Goal: Information Seeking & Learning: Learn about a topic

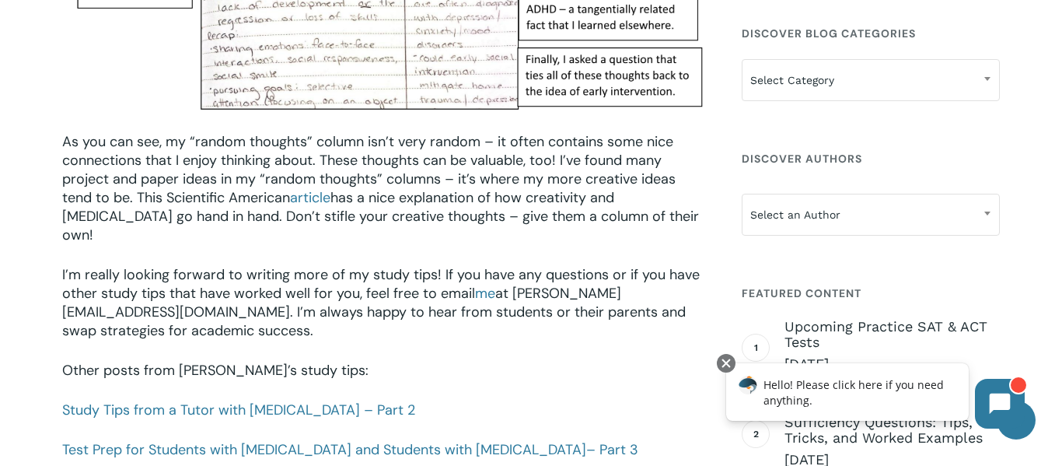
scroll to position [2096, 0]
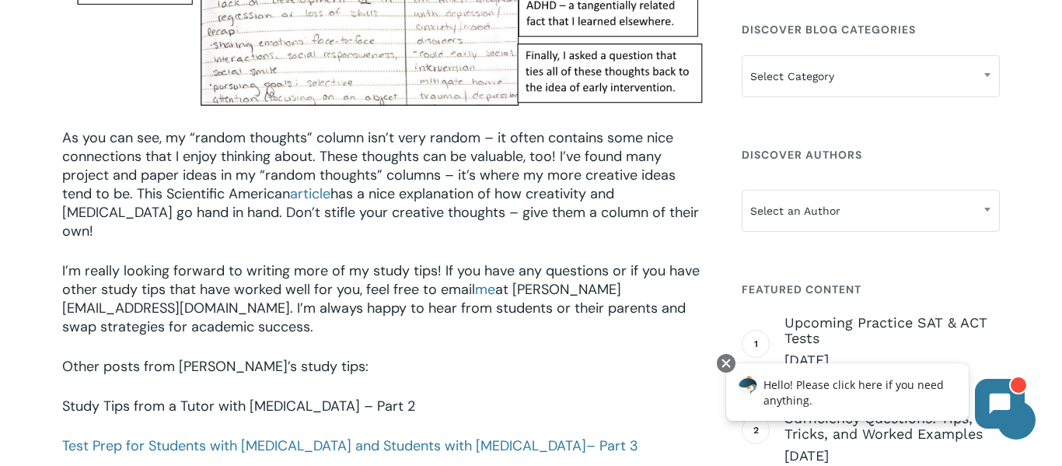
click at [276, 397] on link "Study Tips from a Tutor with [MEDICAL_DATA] – Part 2" at bounding box center [238, 406] width 353 height 19
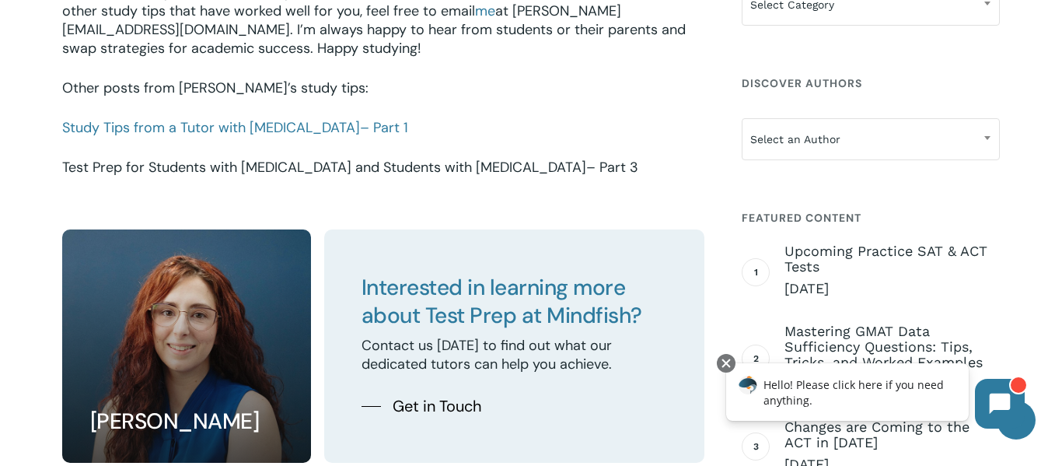
scroll to position [1857, 0]
click at [453, 166] on link "Test Prep for Students with [MEDICAL_DATA] and Students with [MEDICAL_DATA] – P…" at bounding box center [350, 168] width 576 height 19
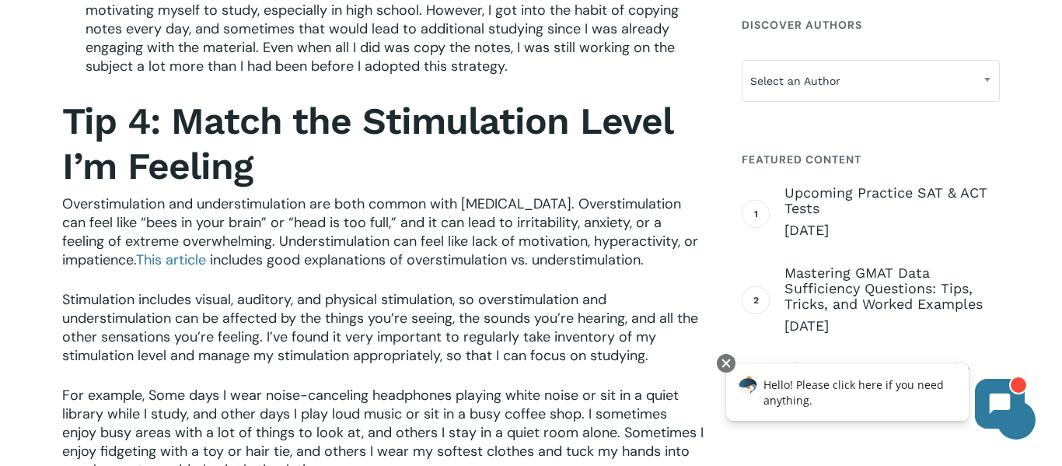
scroll to position [1207, 0]
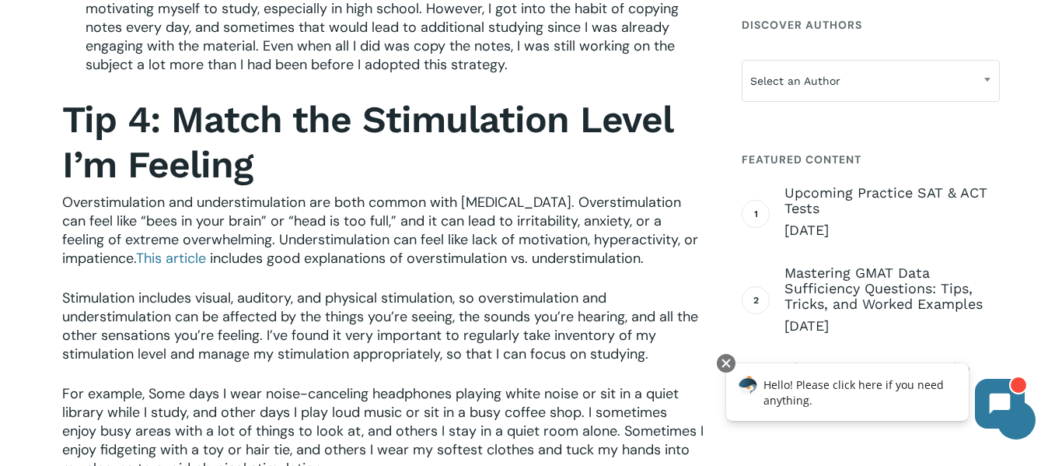
click at [492, 170] on h2 "Tip 4: Match the Stimulation Level I’m Feeling" at bounding box center [383, 142] width 642 height 90
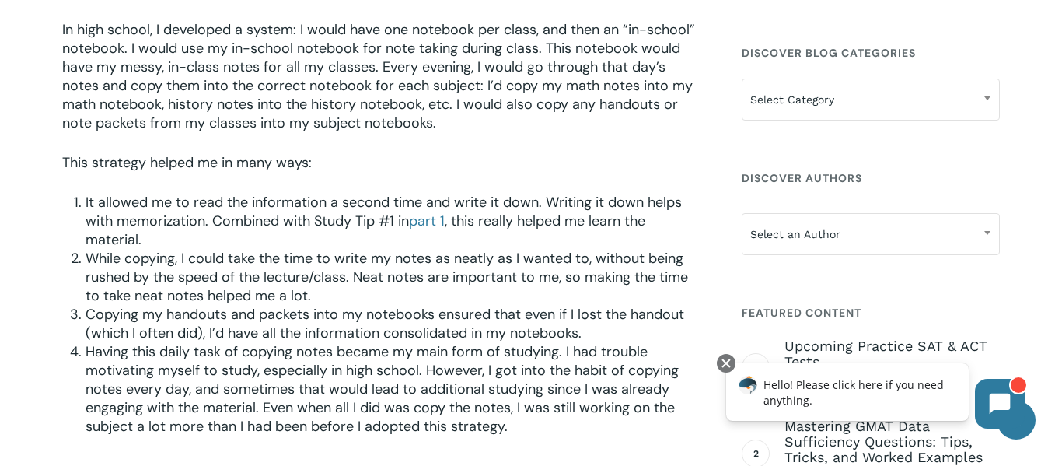
scroll to position [789, 0]
